Goal: Use online tool/utility: Utilize a website feature to perform a specific function

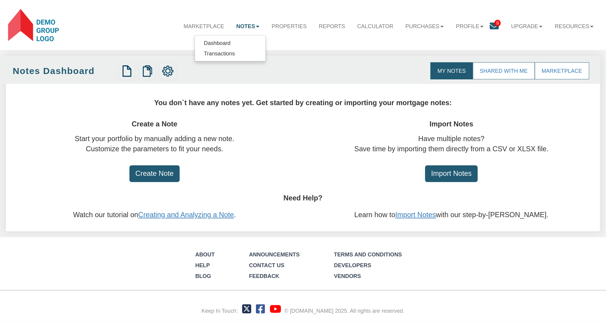
click at [256, 27] on b at bounding box center [258, 27] width 4 height 2
click at [221, 41] on link "Dashboard" at bounding box center [230, 43] width 70 height 10
click at [250, 28] on link "Notes" at bounding box center [247, 26] width 35 height 18
click at [223, 44] on link "Dashboard" at bounding box center [230, 43] width 70 height 10
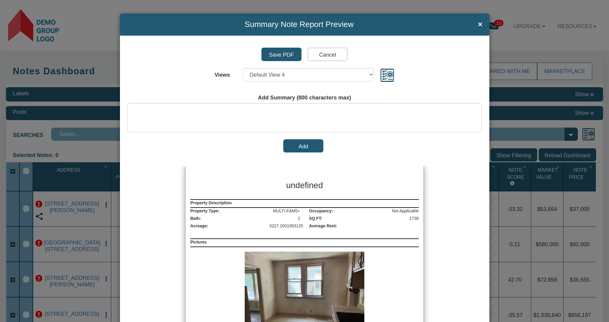
select select "object:17616"
click at [261, 177] on div "undefined" at bounding box center [304, 183] width 158 height 21
click at [333, 184] on h3 "undefined" at bounding box center [304, 185] width 149 height 12
drag, startPoint x: 332, startPoint y: 184, endPoint x: 281, endPoint y: 186, distance: 51.2
click at [281, 187] on h3 "undefined" at bounding box center [304, 185] width 149 height 12
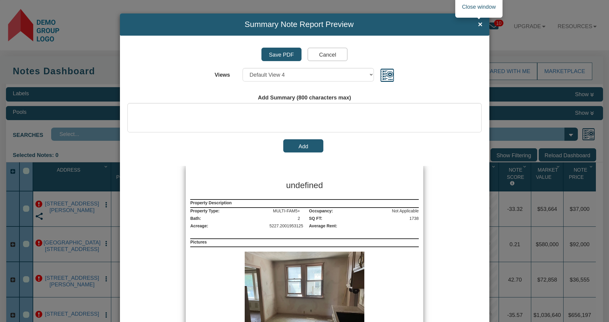
click at [478, 24] on span "×" at bounding box center [480, 24] width 4 height 9
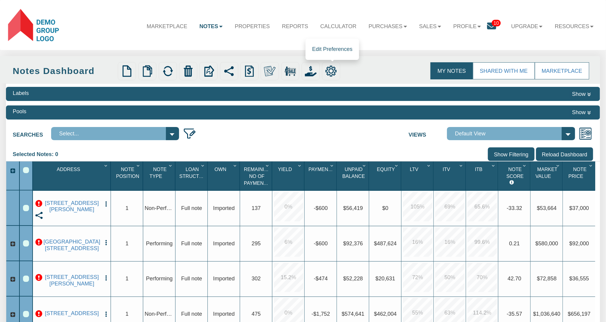
click at [332, 72] on img at bounding box center [331, 71] width 12 height 12
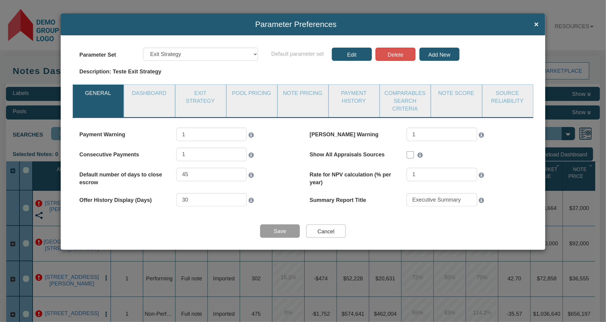
select select "object:18212"
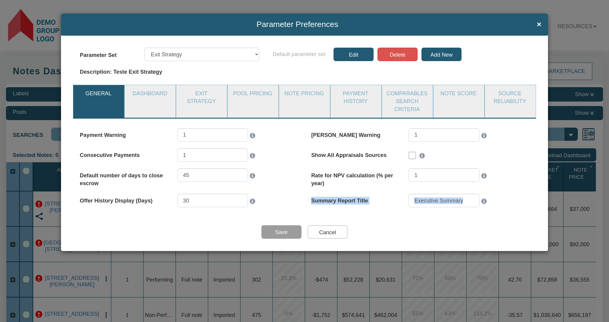
drag, startPoint x: 308, startPoint y: 200, endPoint x: 405, endPoint y: 198, distance: 97.6
click at [405, 198] on div "Summary Report Title Executive Summary" at bounding box center [421, 204] width 232 height 20
click at [471, 200] on input "Executive Summary" at bounding box center [444, 200] width 71 height 13
click at [331, 231] on input "Cancel" at bounding box center [328, 231] width 40 height 13
